Goal: Information Seeking & Learning: Learn about a topic

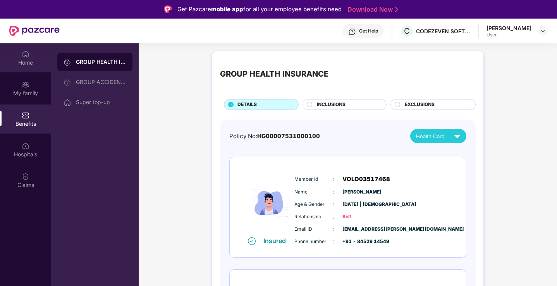
scroll to position [43, 0]
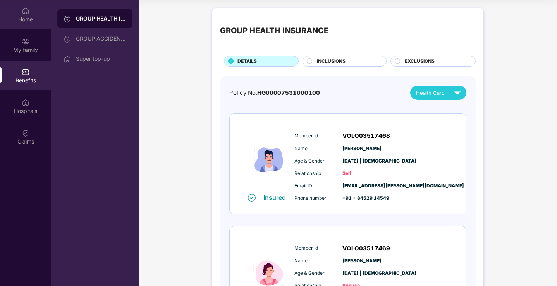
click at [29, 14] on img at bounding box center [26, 11] width 8 height 8
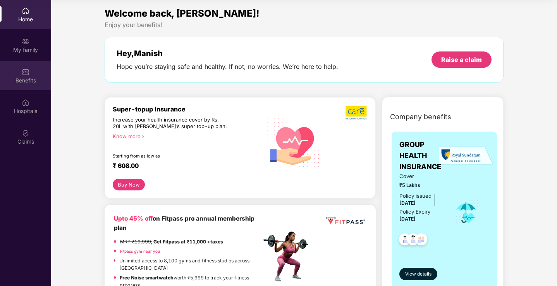
click at [32, 74] on div "Benefits" at bounding box center [25, 75] width 51 height 29
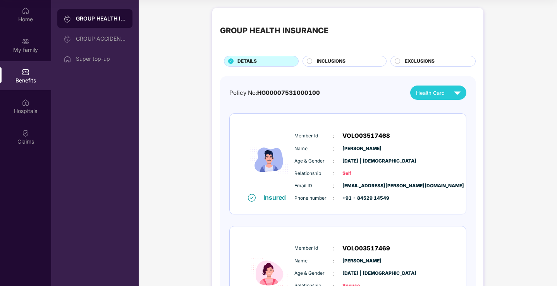
click at [340, 59] on span "INCLUSIONS" at bounding box center [331, 61] width 29 height 7
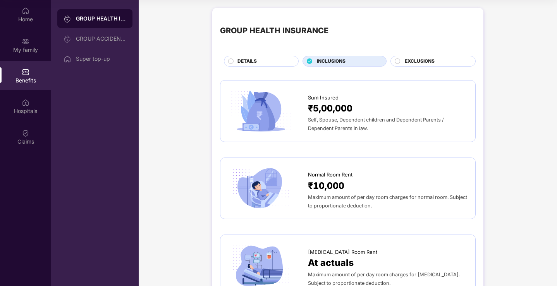
click at [402, 62] on div "EXCLUSIONS" at bounding box center [436, 62] width 70 height 9
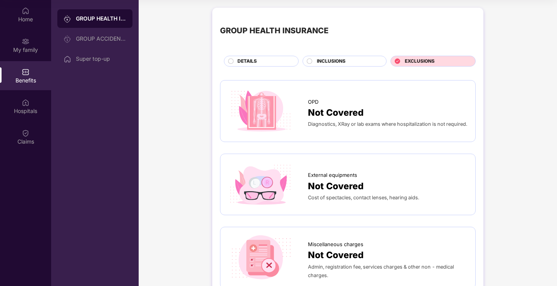
click at [350, 59] on div "INCLUSIONS" at bounding box center [347, 62] width 69 height 9
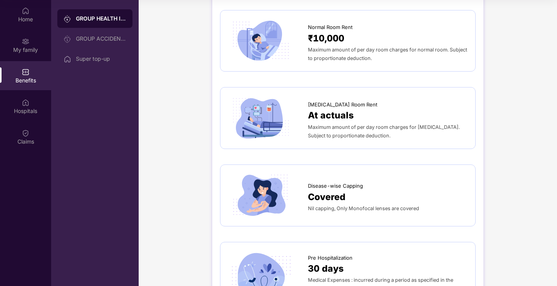
scroll to position [718, 0]
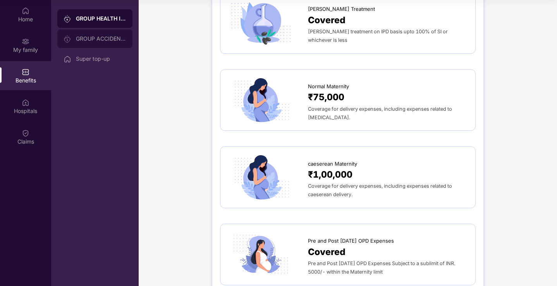
click at [87, 46] on div "GROUP ACCIDENTAL INSURANCE" at bounding box center [94, 38] width 75 height 19
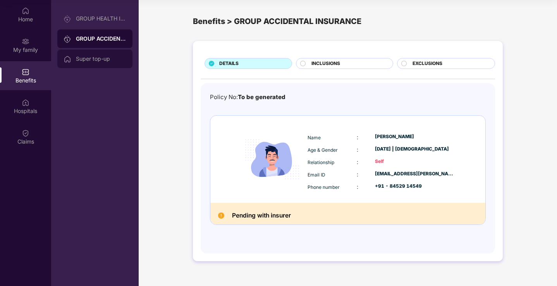
click at [101, 65] on div "Super top-up" at bounding box center [94, 59] width 75 height 19
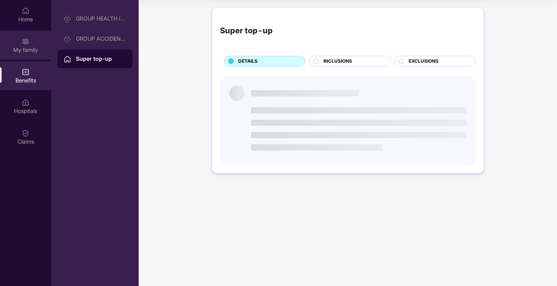
click at [26, 48] on div "My family" at bounding box center [25, 50] width 51 height 8
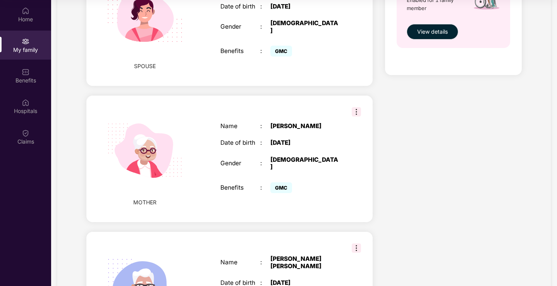
scroll to position [442, 0]
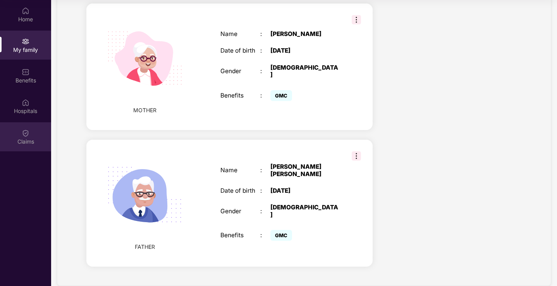
click at [28, 142] on div "Claims" at bounding box center [25, 142] width 51 height 8
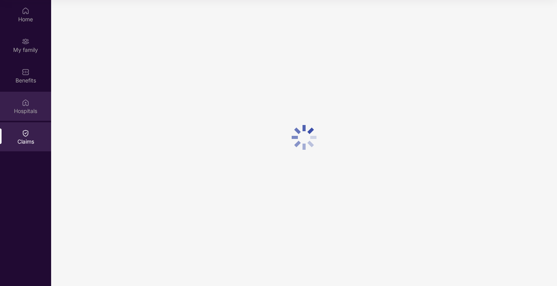
click at [32, 97] on div "Hospitals" at bounding box center [25, 106] width 51 height 29
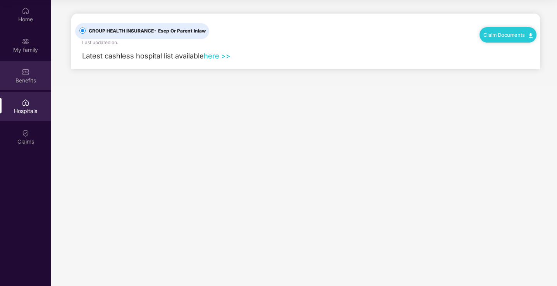
click at [32, 64] on div "Benefits" at bounding box center [25, 75] width 51 height 29
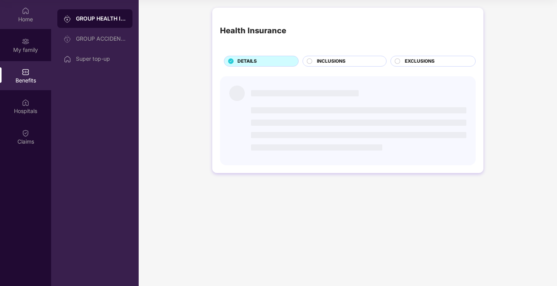
click at [31, 14] on div "Home" at bounding box center [25, 14] width 51 height 29
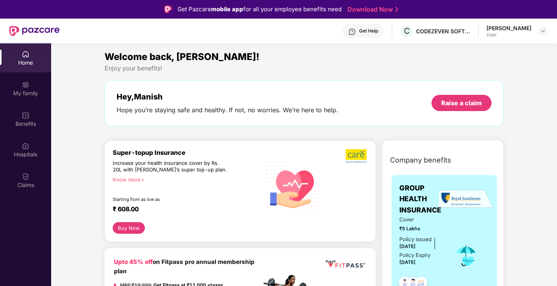
click at [123, 76] on div "Welcome back, [PERSON_NAME]! Enjoy your benefits! Hey, Manish Hope you’re stayi…" at bounding box center [303, 92] width 405 height 84
click at [129, 79] on div "Welcome back, [PERSON_NAME]! Enjoy your benefits! Hey, Manish Hope you’re stayi…" at bounding box center [303, 92] width 405 height 84
drag, startPoint x: 129, startPoint y: 79, endPoint x: 123, endPoint y: 83, distance: 7.5
click at [123, 83] on div "Welcome back, [PERSON_NAME]! Enjoy your benefits! Hey, Manish Hope you’re stayi…" at bounding box center [303, 92] width 405 height 84
click at [123, 84] on div "Hey, Manish Hope you’re staying safe and healthy. If not, no worries. We’re her…" at bounding box center [304, 103] width 399 height 46
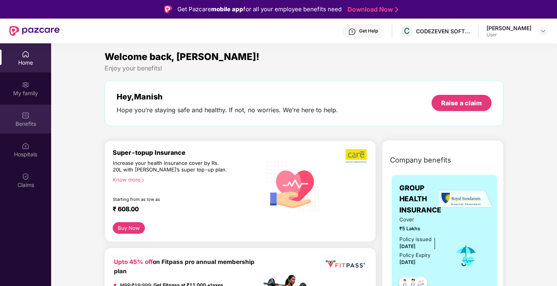
click at [27, 117] on img at bounding box center [26, 116] width 8 height 8
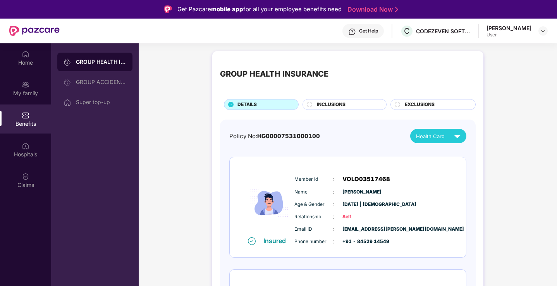
click at [20, 31] on img at bounding box center [34, 31] width 50 height 10
click at [12, 30] on img at bounding box center [34, 31] width 50 height 10
click at [29, 57] on img at bounding box center [26, 54] width 8 height 8
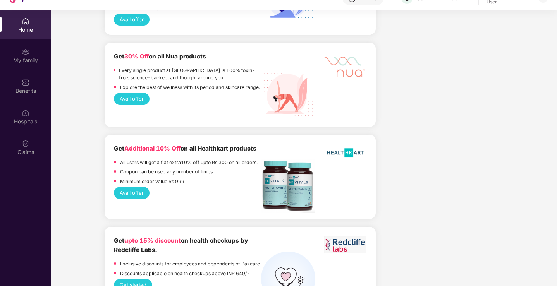
scroll to position [43, 0]
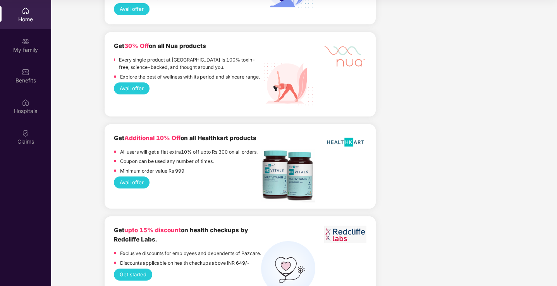
click at [169, 226] on span "upto 15% discount" at bounding box center [152, 229] width 57 height 7
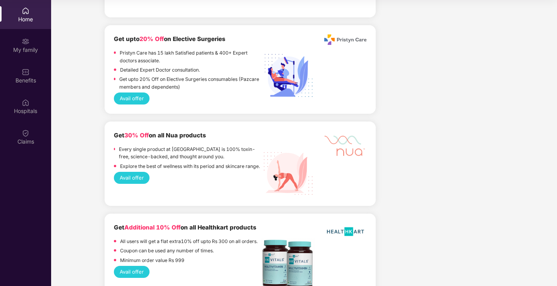
scroll to position [1590, 0]
